Goal: Transaction & Acquisition: Purchase product/service

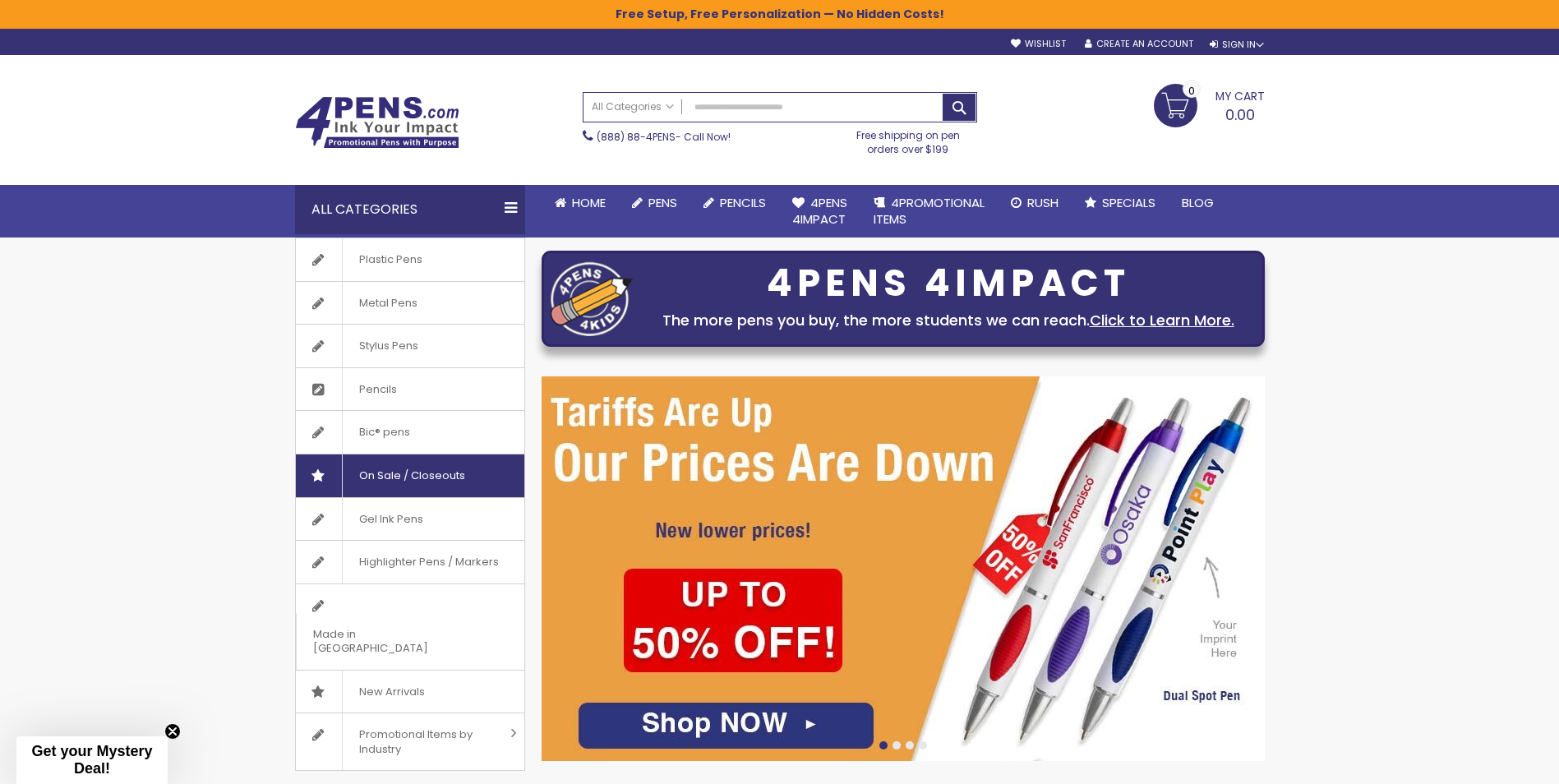
click at [387, 468] on span "On Sale / Closeouts" at bounding box center [411, 476] width 139 height 43
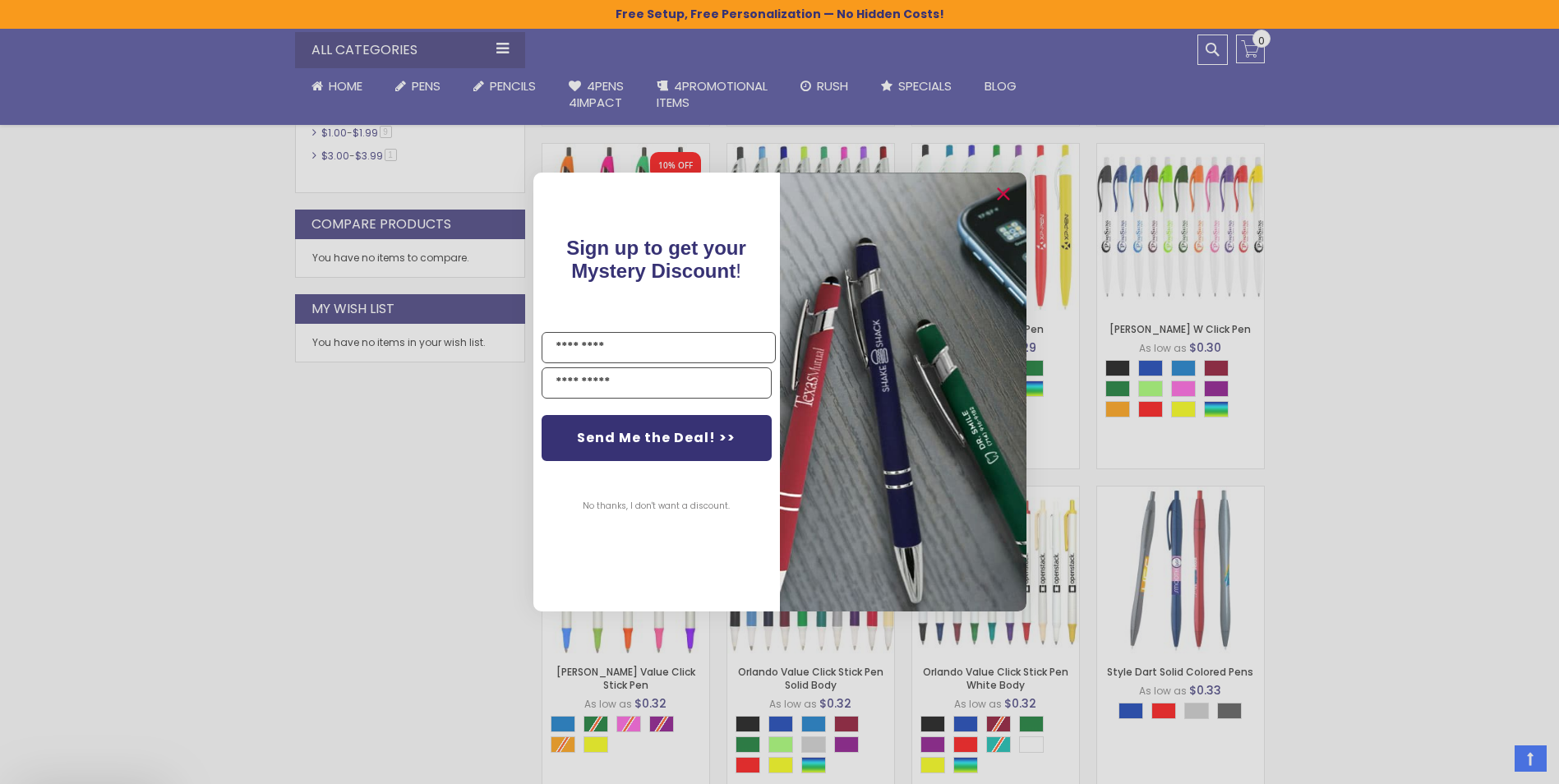
scroll to position [987, 0]
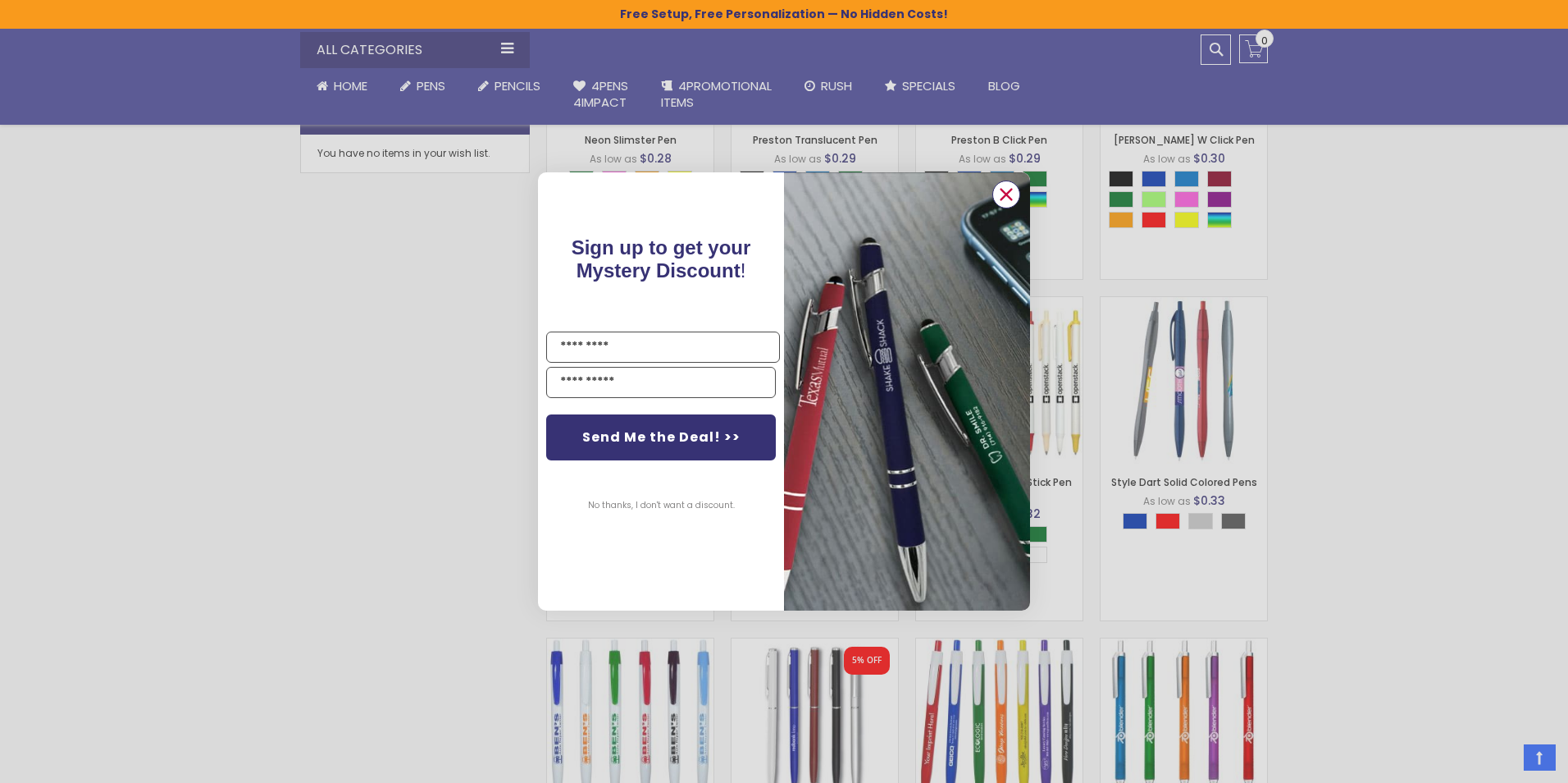
click at [1004, 194] on icon "Close dialog" at bounding box center [1006, 194] width 11 height 11
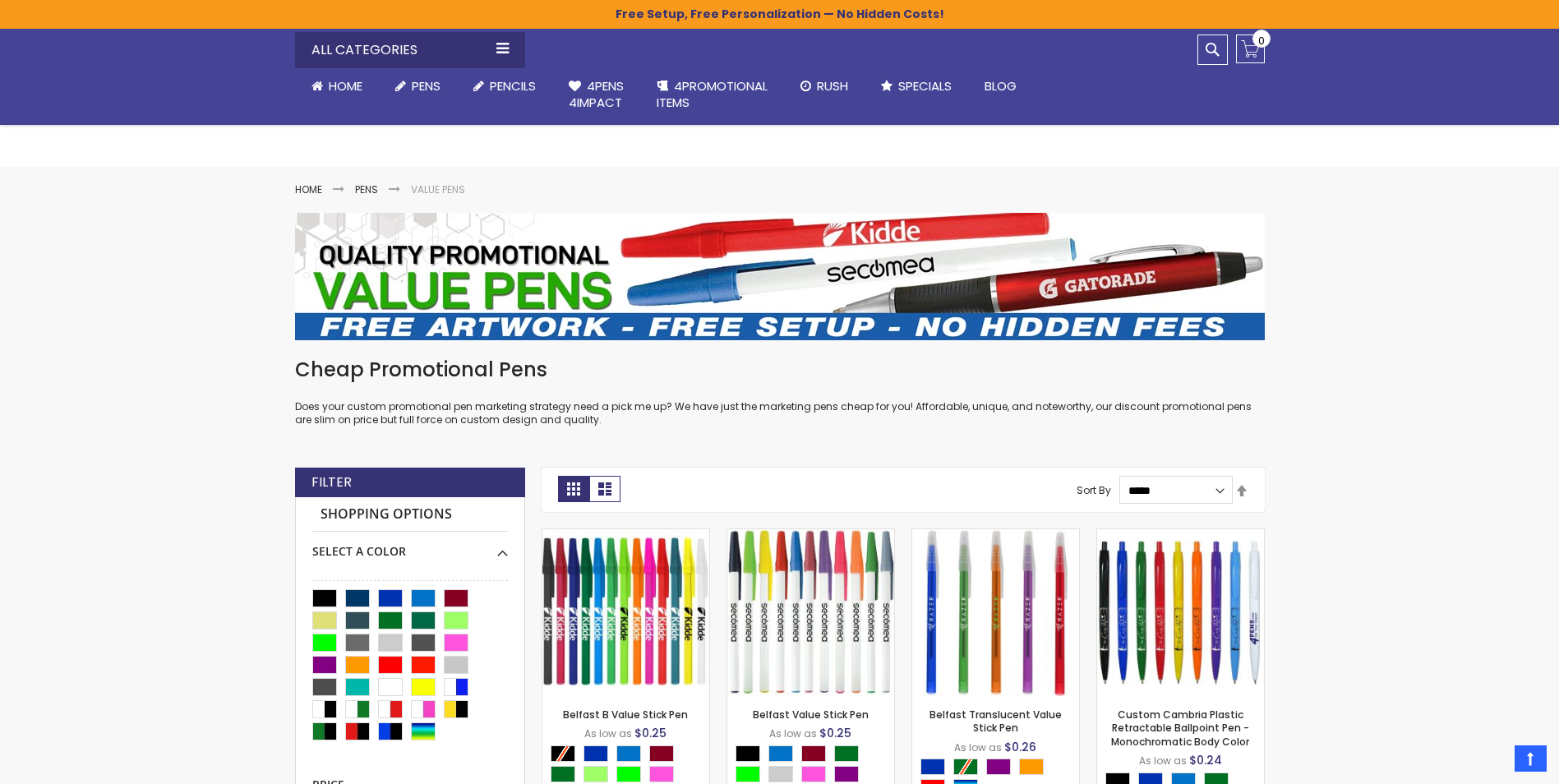
scroll to position [0, 0]
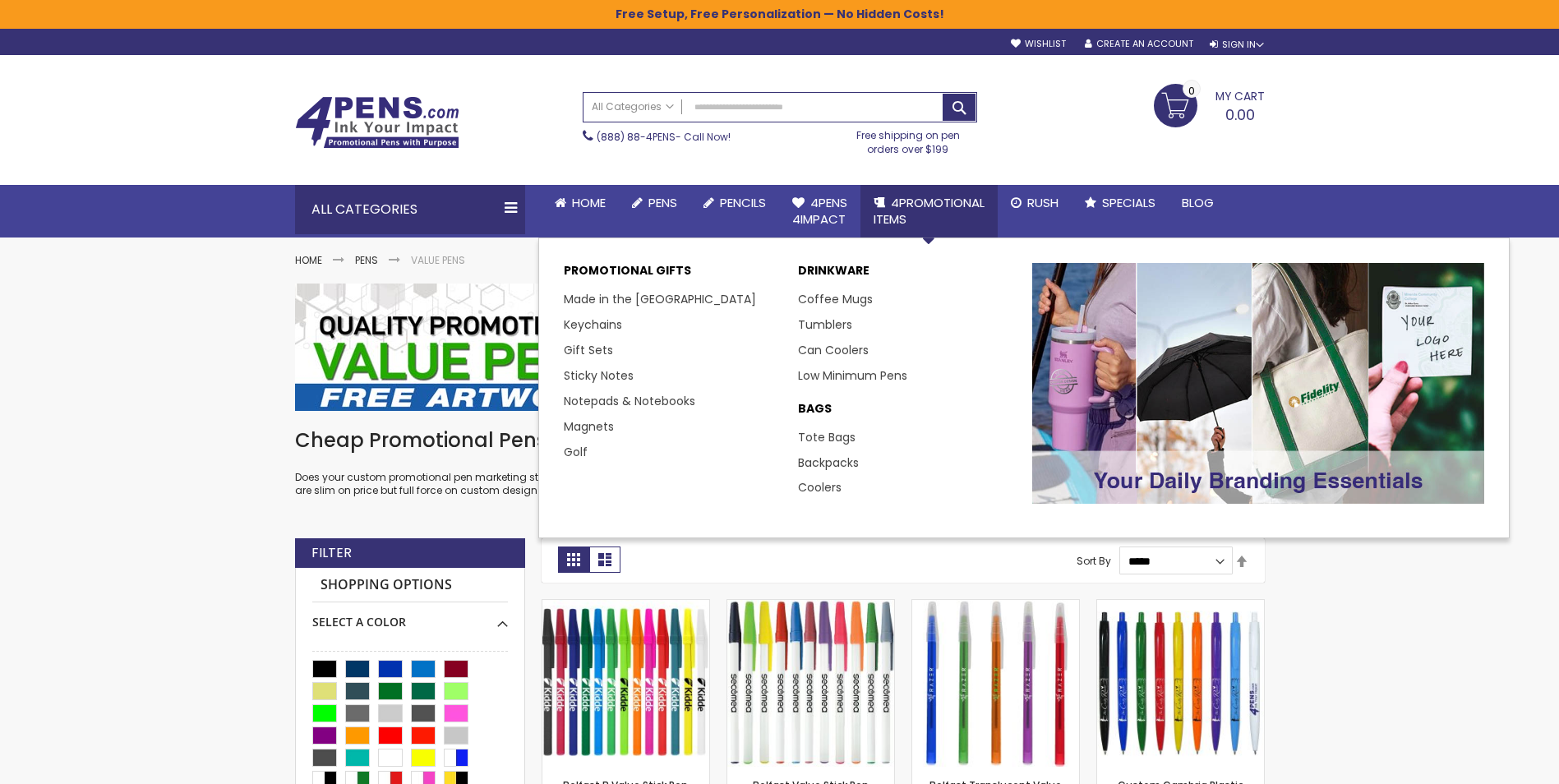
click at [919, 200] on span "4PROMOTIONAL ITEMS" at bounding box center [929, 211] width 111 height 33
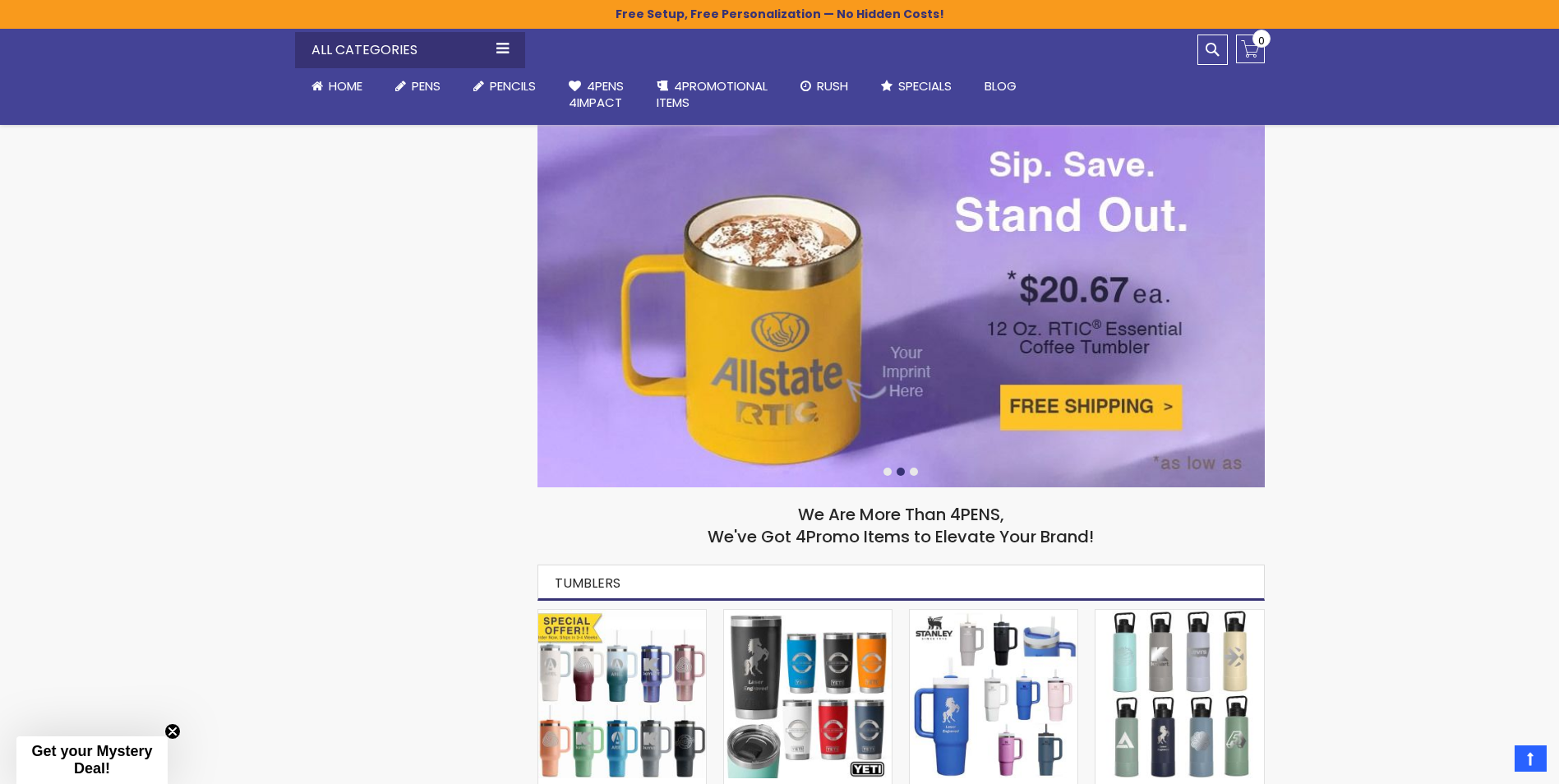
scroll to position [137, 0]
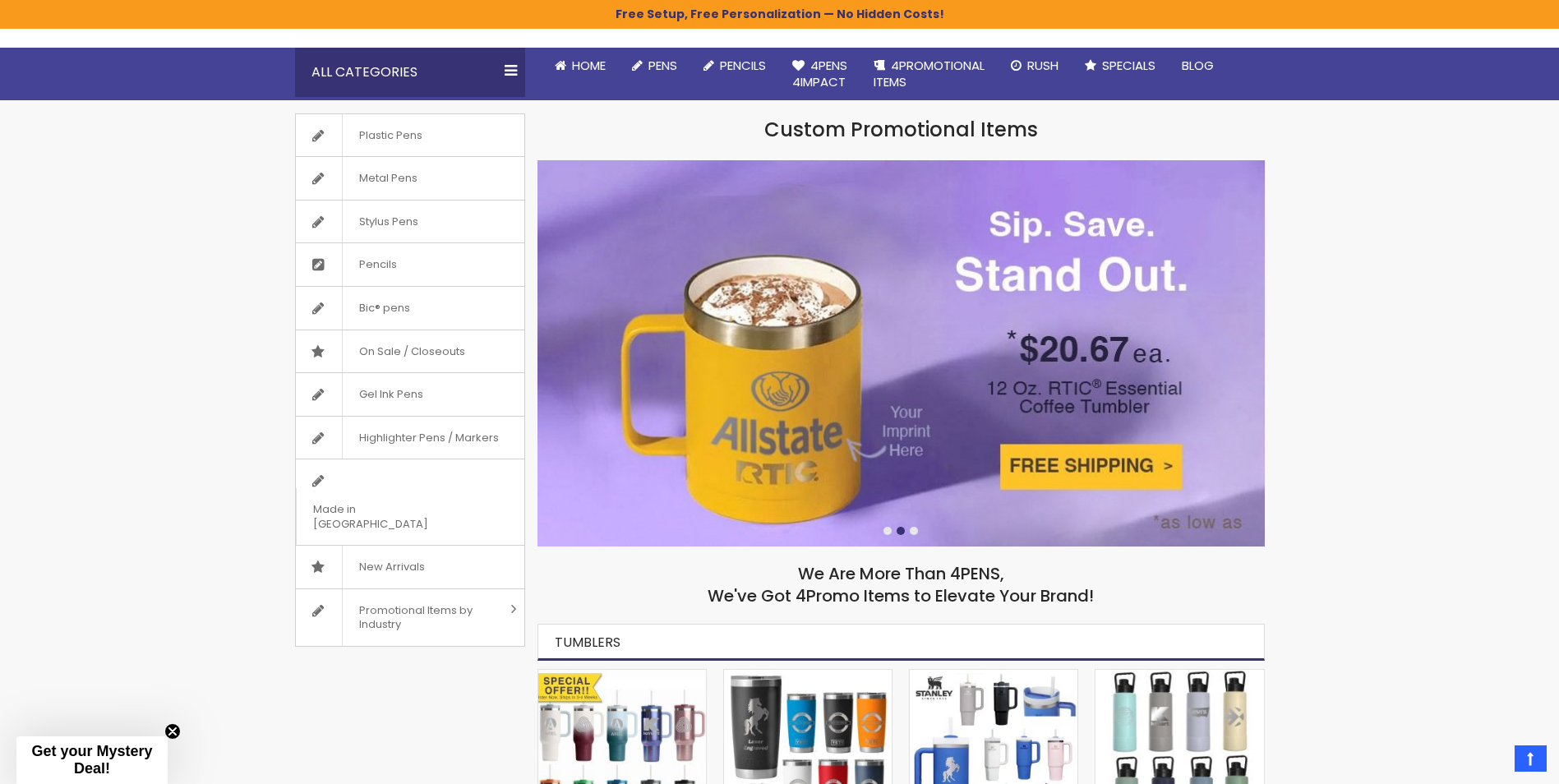
click at [916, 532] on div at bounding box center [914, 531] width 8 height 8
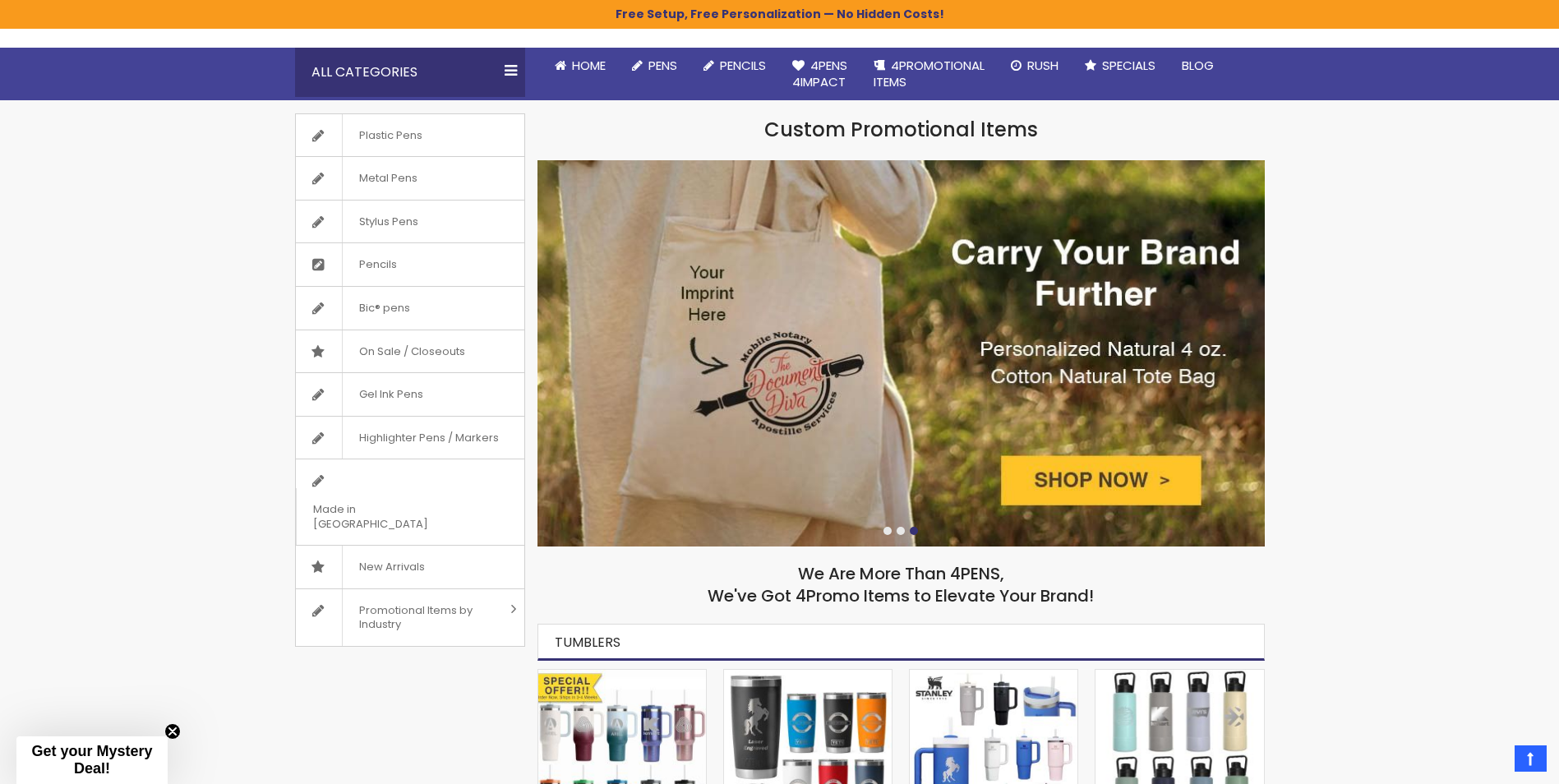
click at [887, 530] on div at bounding box center [887, 531] width 8 height 8
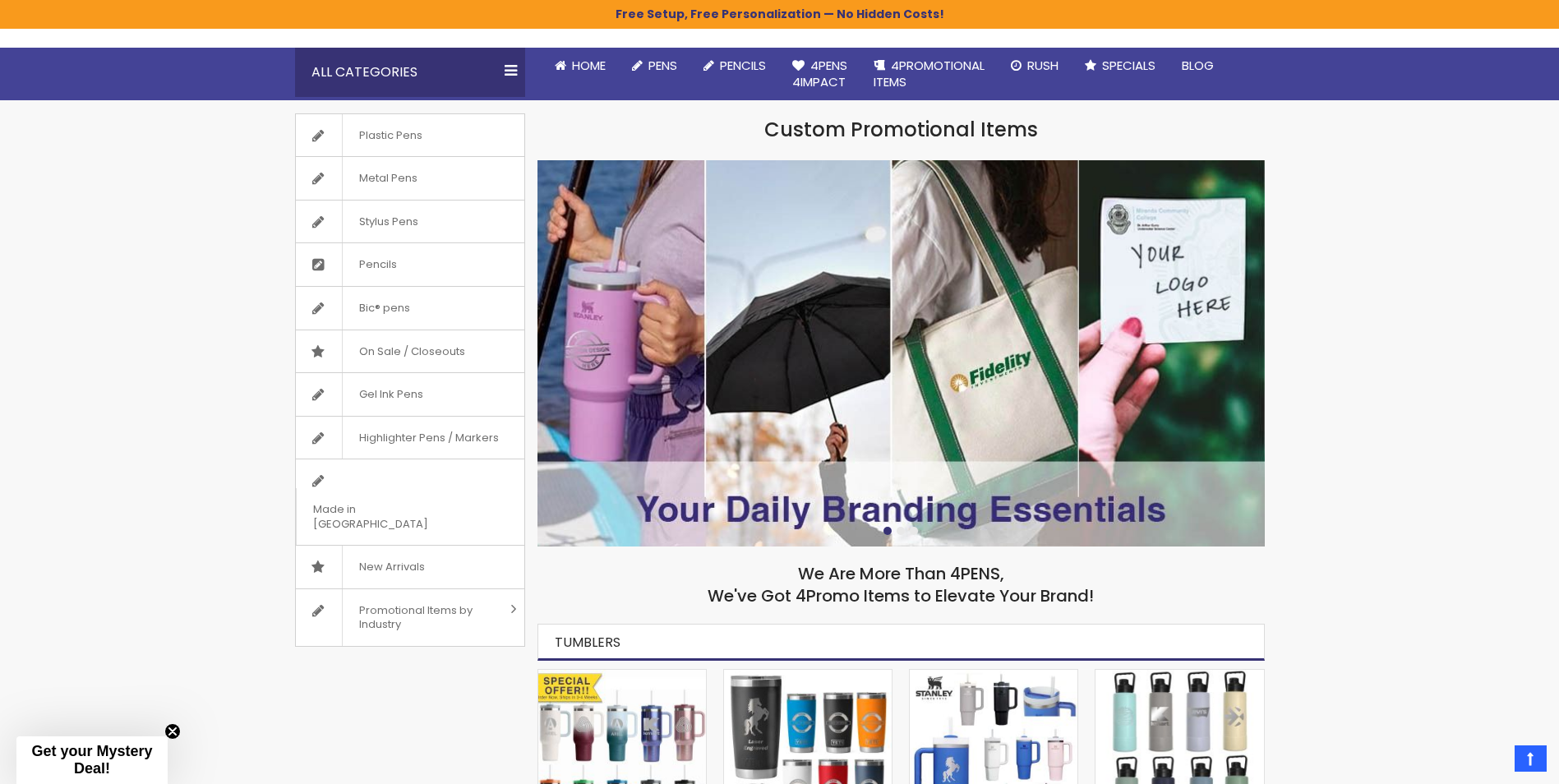
click at [865, 488] on img at bounding box center [901, 353] width 727 height 387
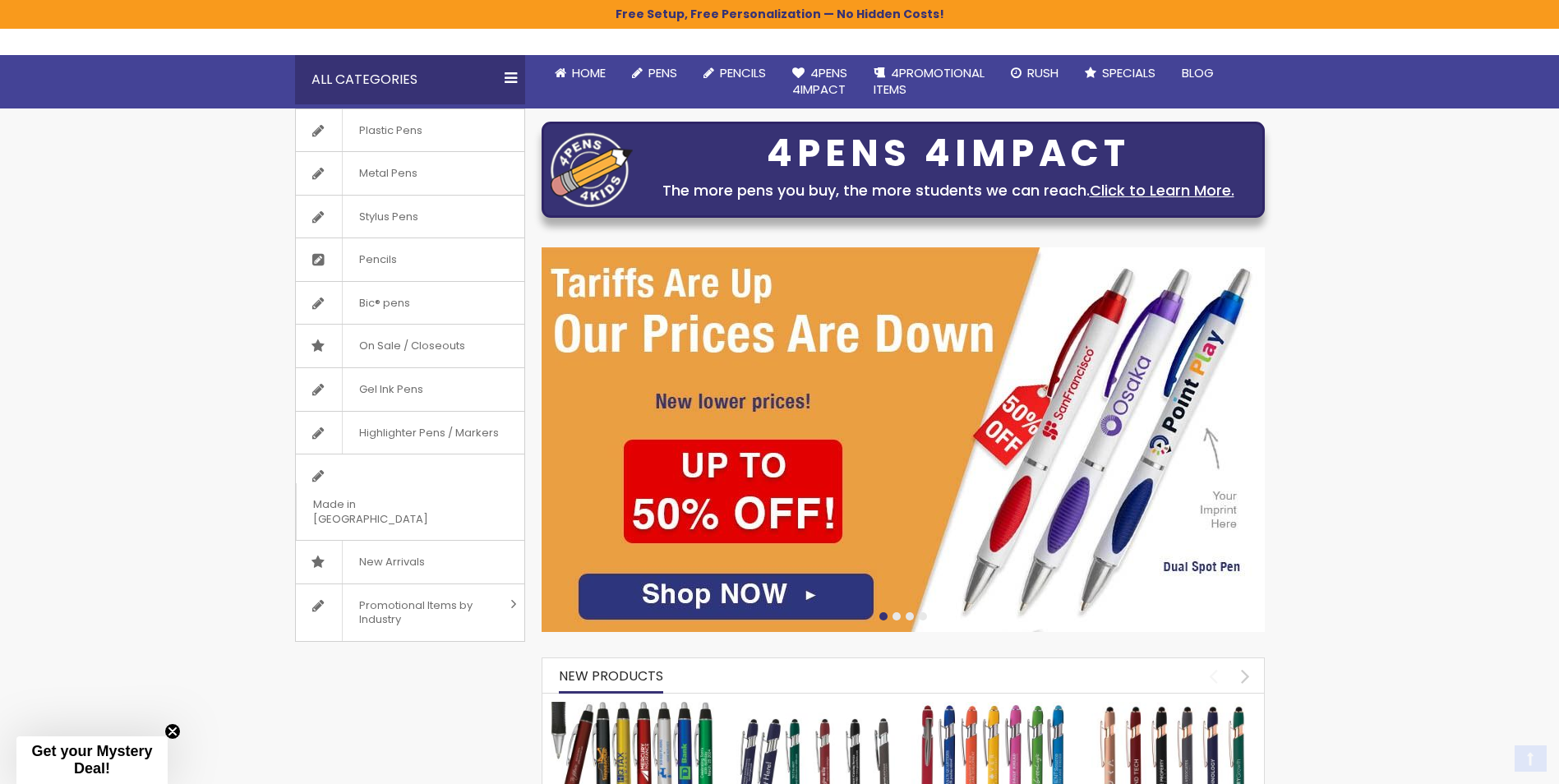
scroll to position [137, 0]
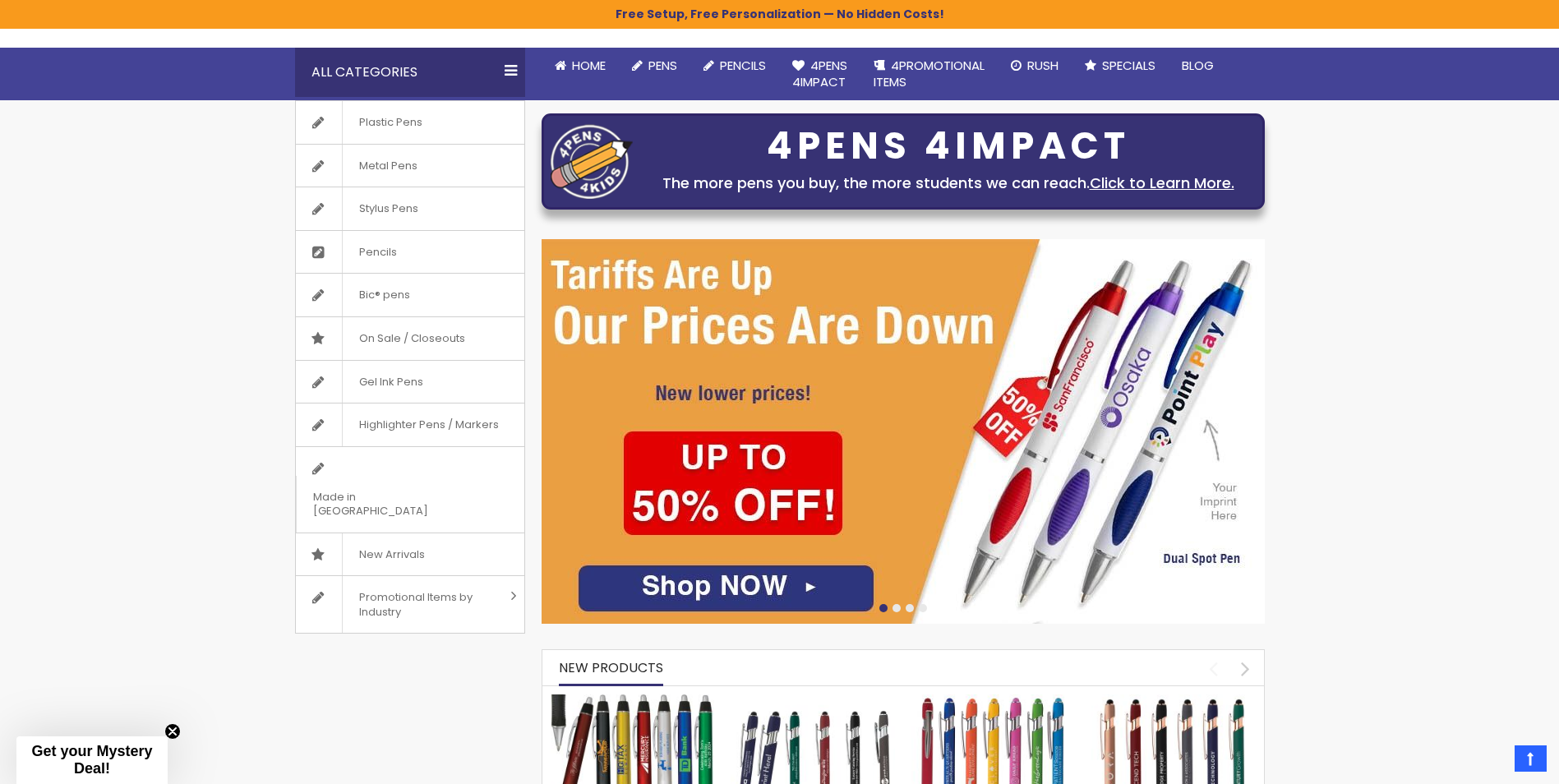
drag, startPoint x: 734, startPoint y: 587, endPoint x: 1271, endPoint y: 586, distance: 537.0
click at [734, 587] on img at bounding box center [903, 432] width 724 height 385
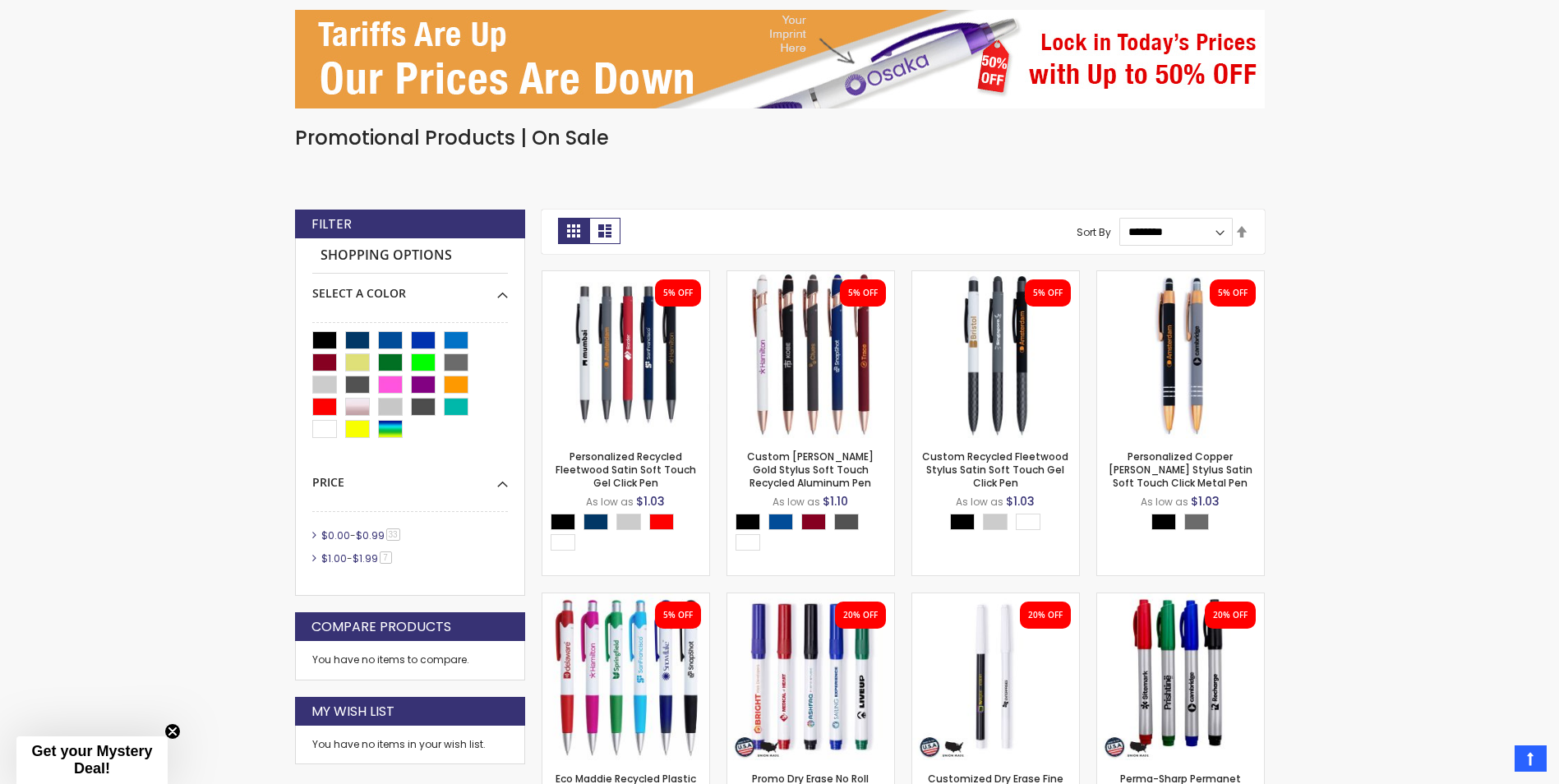
scroll to position [302, 0]
